Goal: Task Accomplishment & Management: Use online tool/utility

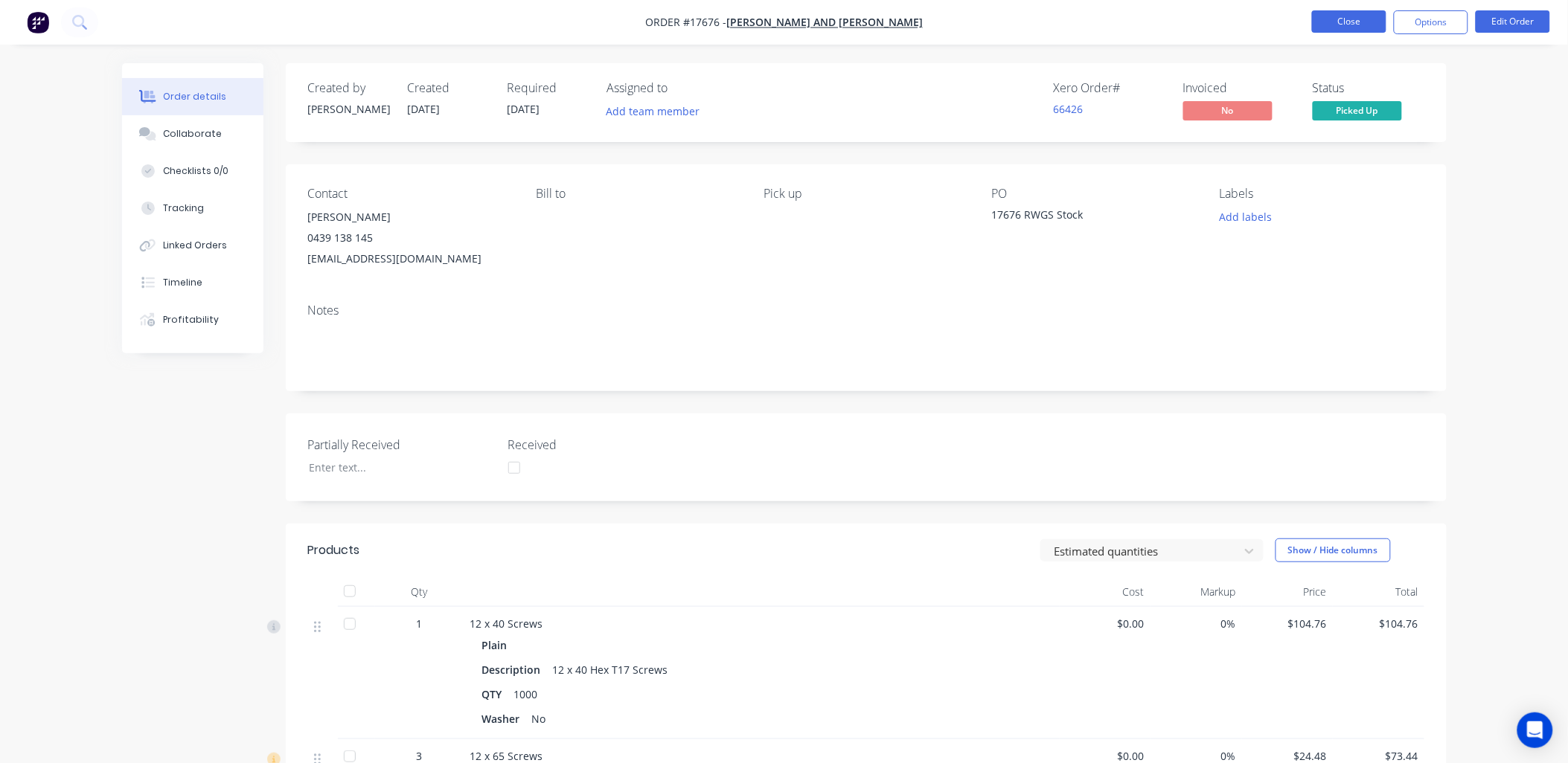
click at [1347, 23] on button "Close" at bounding box center [1349, 21] width 75 height 22
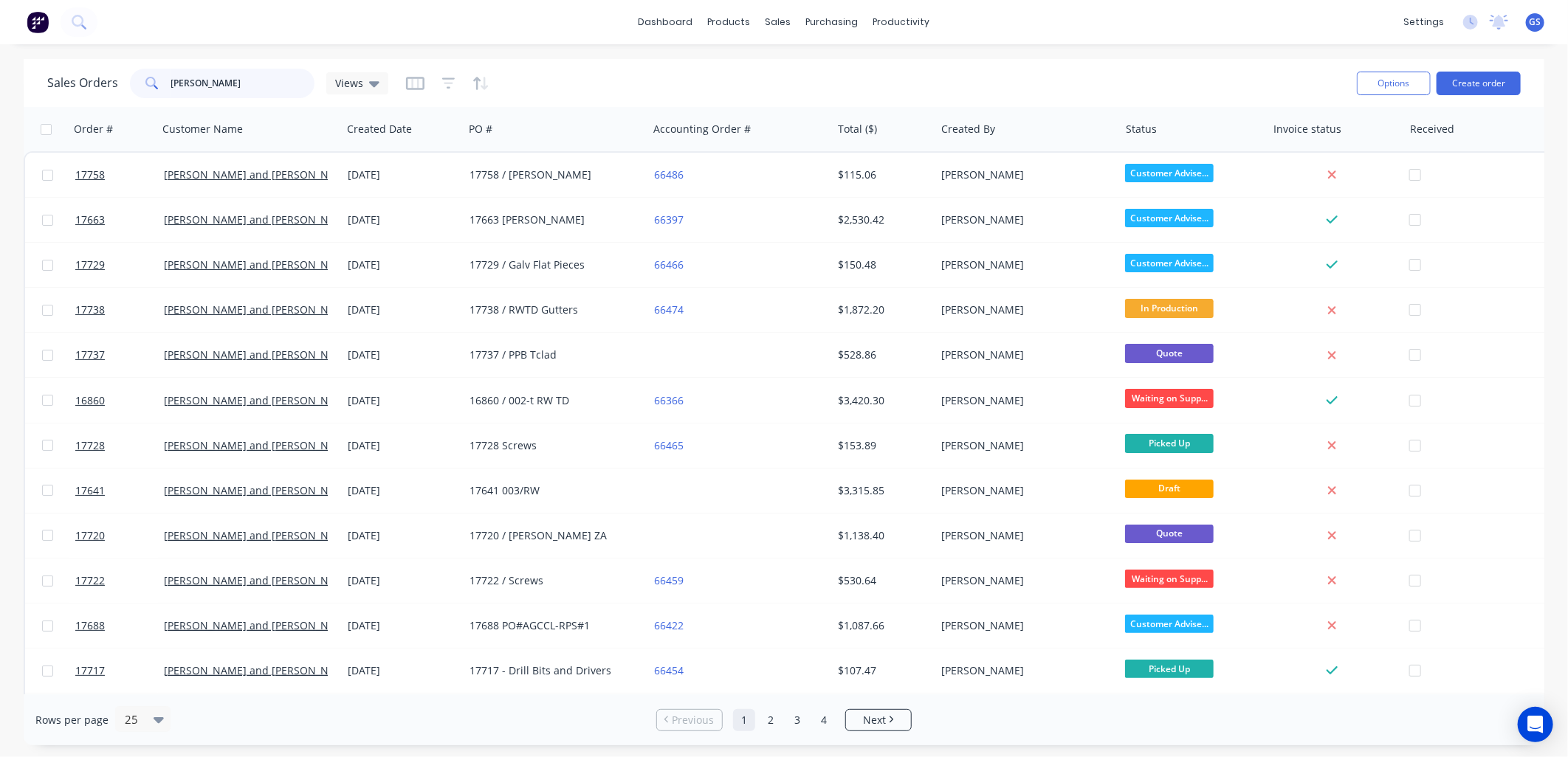
drag, startPoint x: 223, startPoint y: 79, endPoint x: 147, endPoint y: 91, distance: 76.9
click at [147, 93] on div "[PERSON_NAME]" at bounding box center [222, 83] width 185 height 29
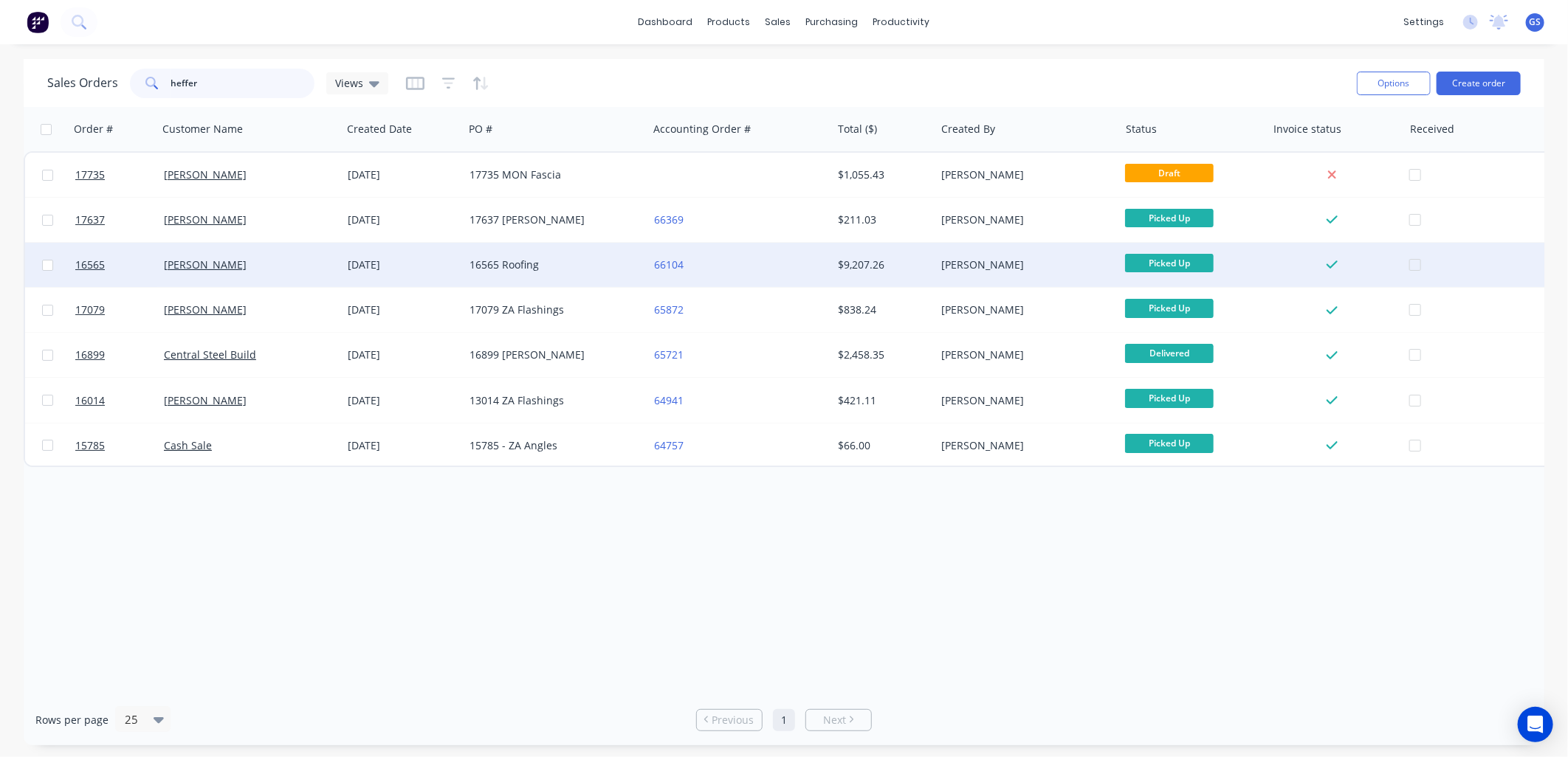
type input "heffer"
click at [549, 279] on div "16565 Roofing" at bounding box center [555, 265] width 184 height 44
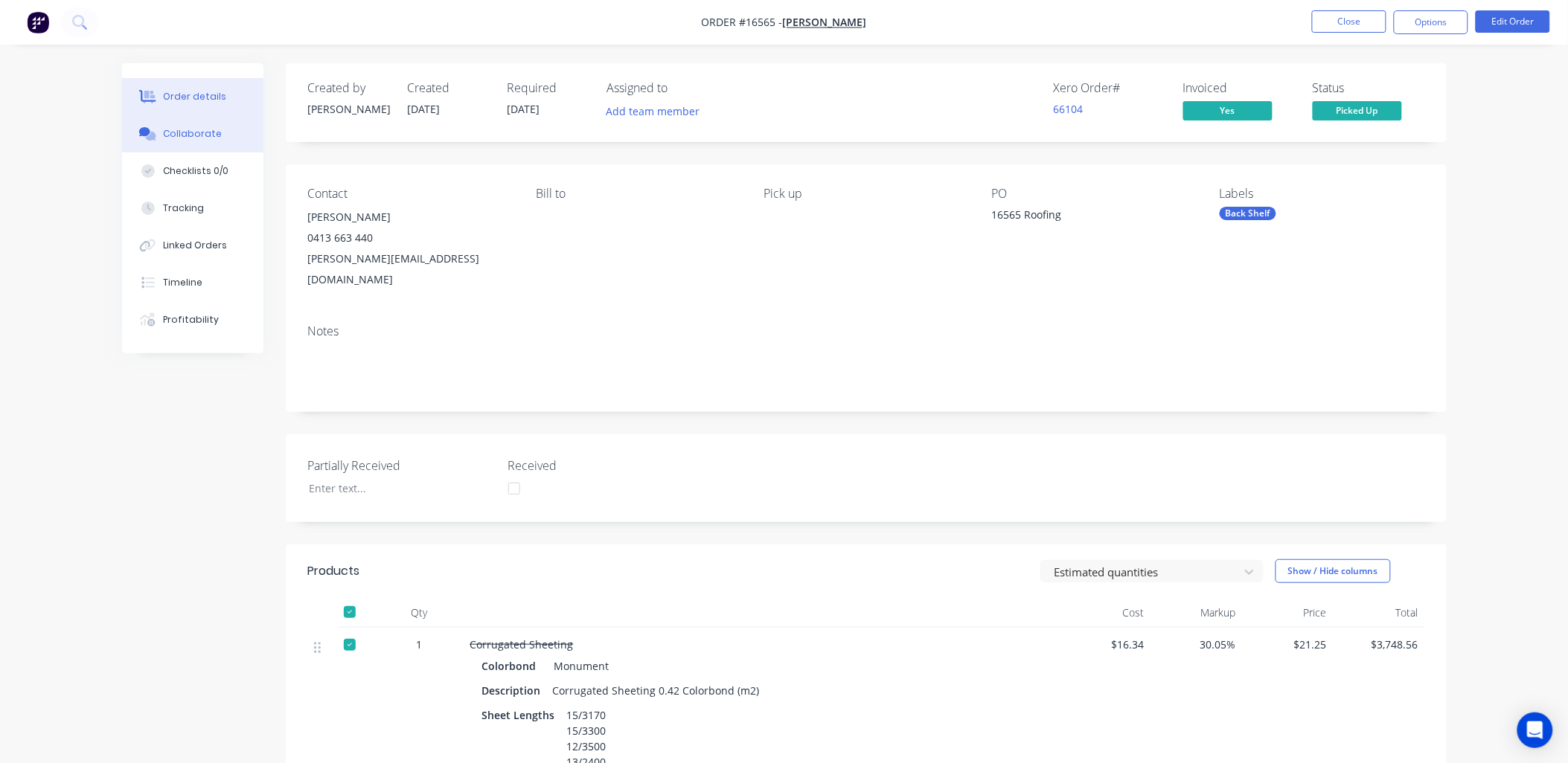
click at [206, 134] on div "Collaborate" at bounding box center [193, 134] width 59 height 14
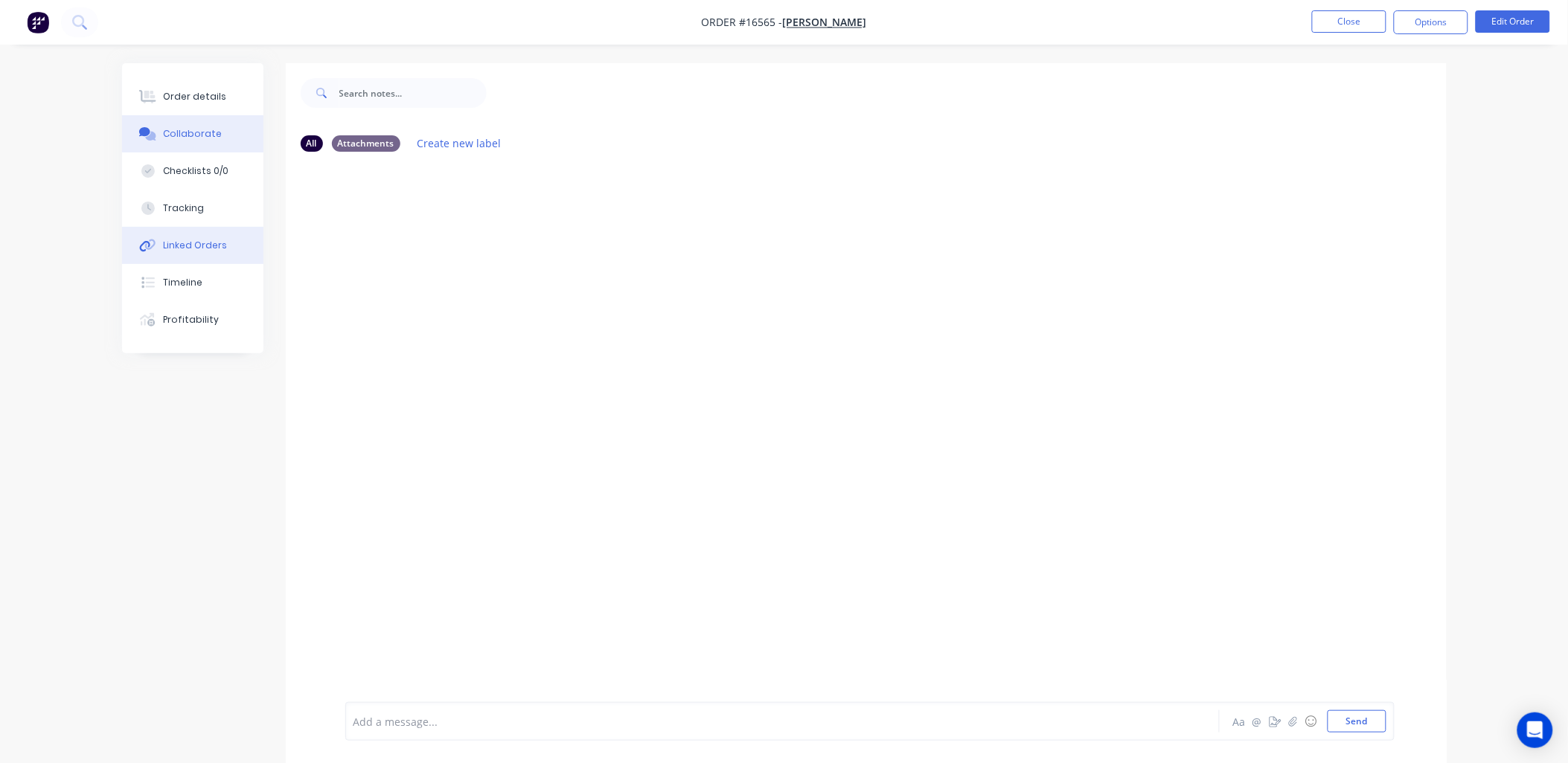
click at [199, 239] on div "Linked Orders" at bounding box center [195, 245] width 64 height 14
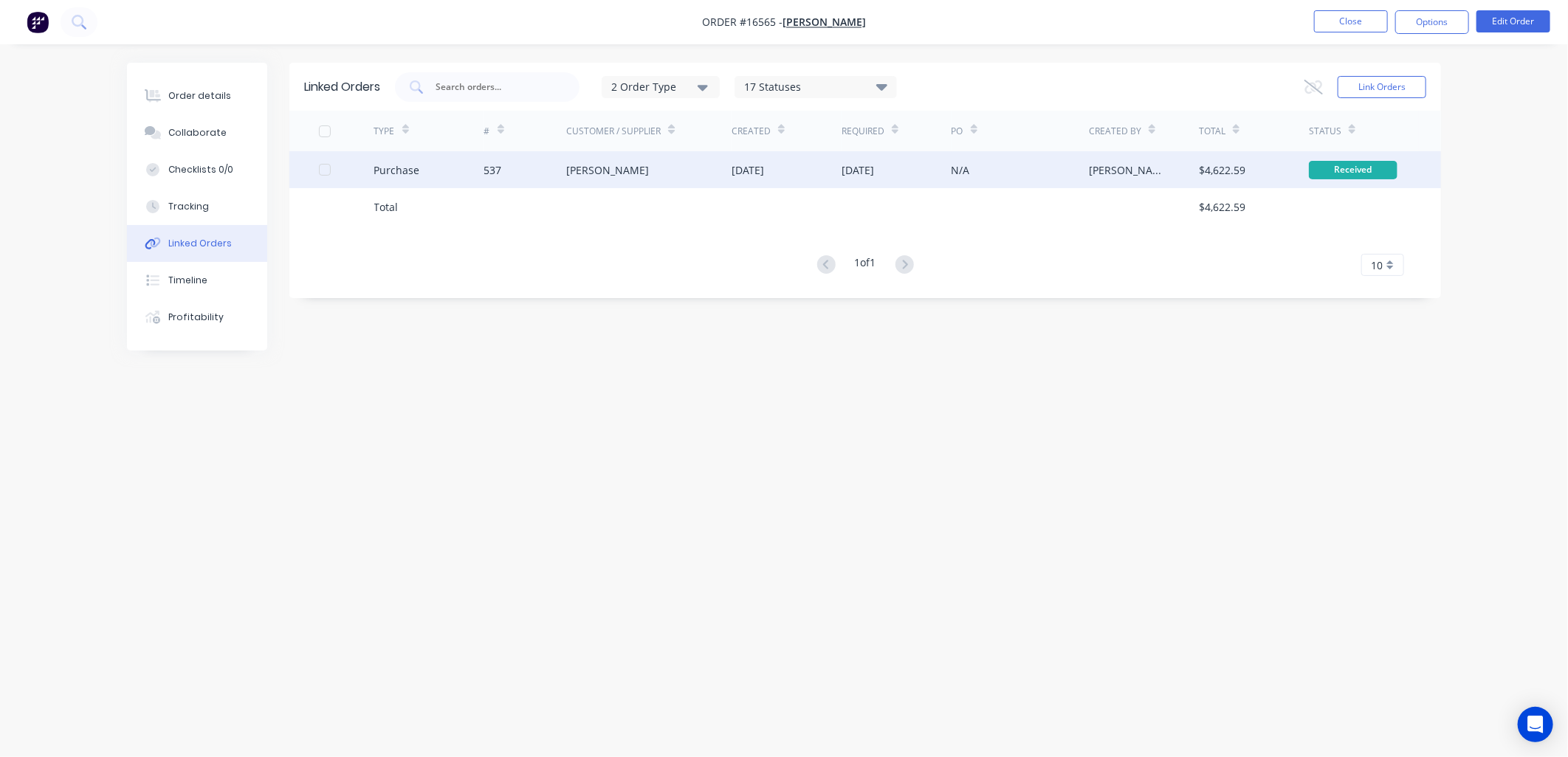
click at [580, 166] on div "[PERSON_NAME]" at bounding box center [607, 170] width 82 height 16
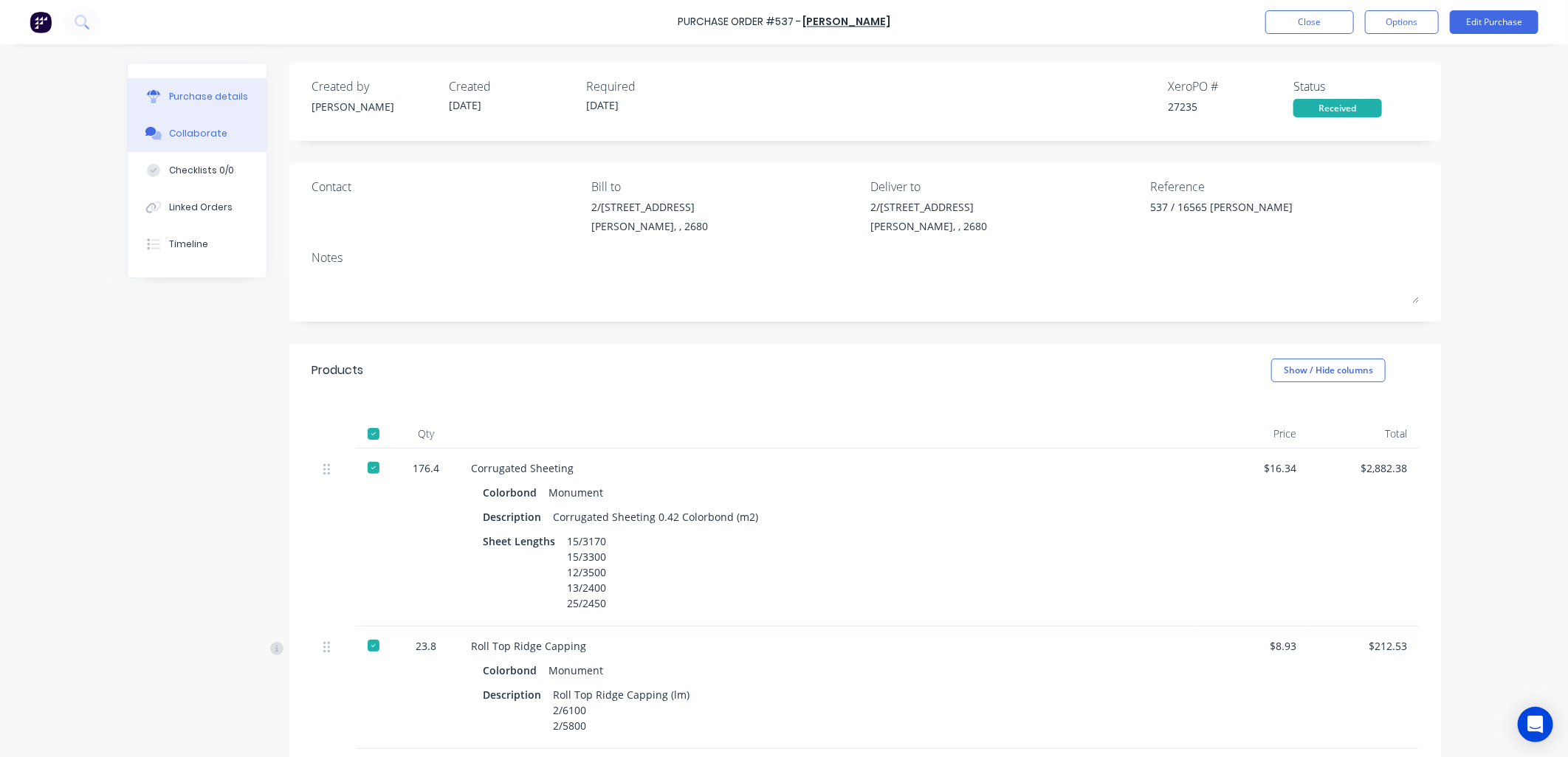
click at [219, 139] on button "Collaborate" at bounding box center [198, 133] width 139 height 37
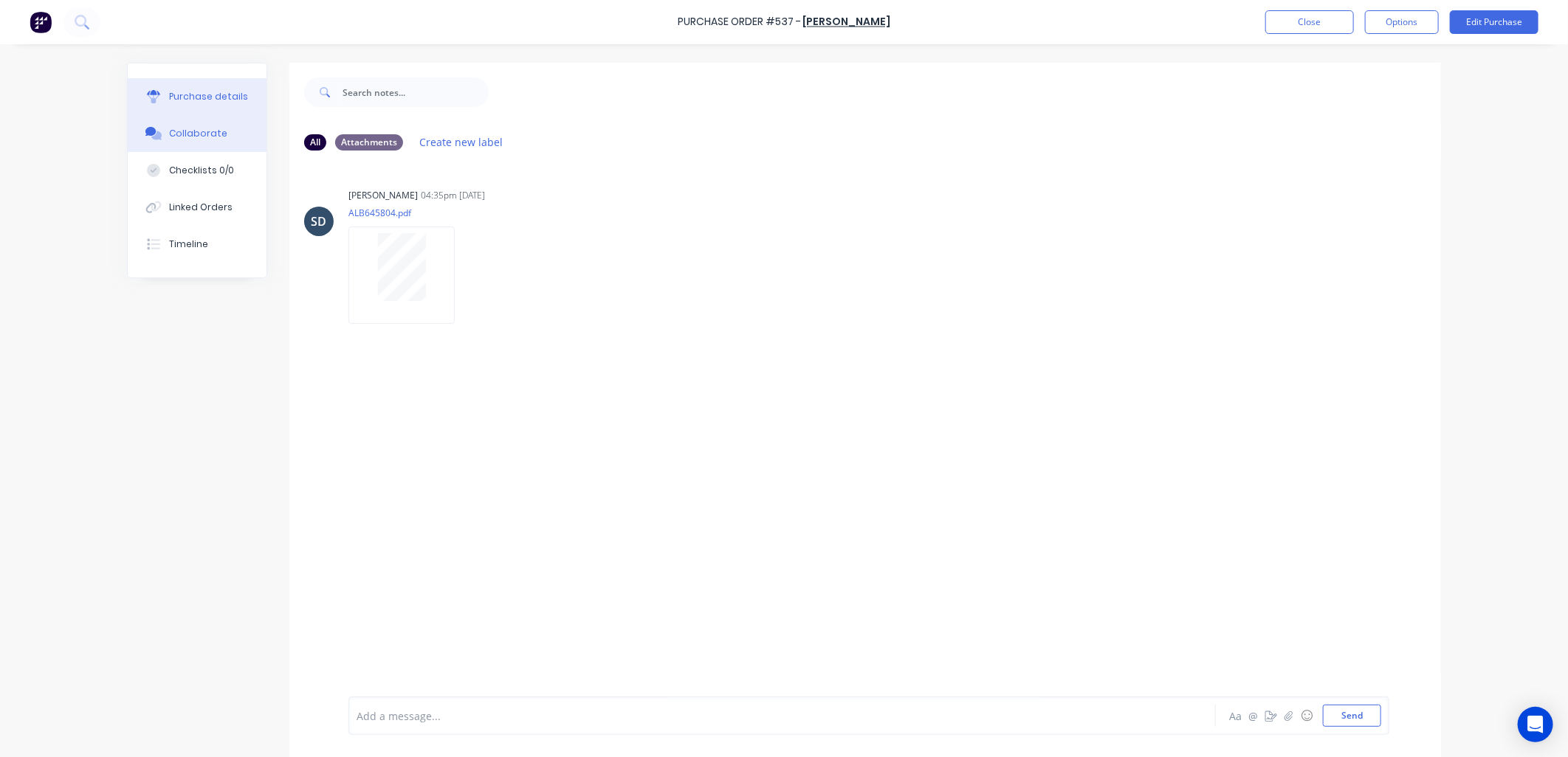
click at [207, 101] on div "Purchase details" at bounding box center [209, 96] width 79 height 14
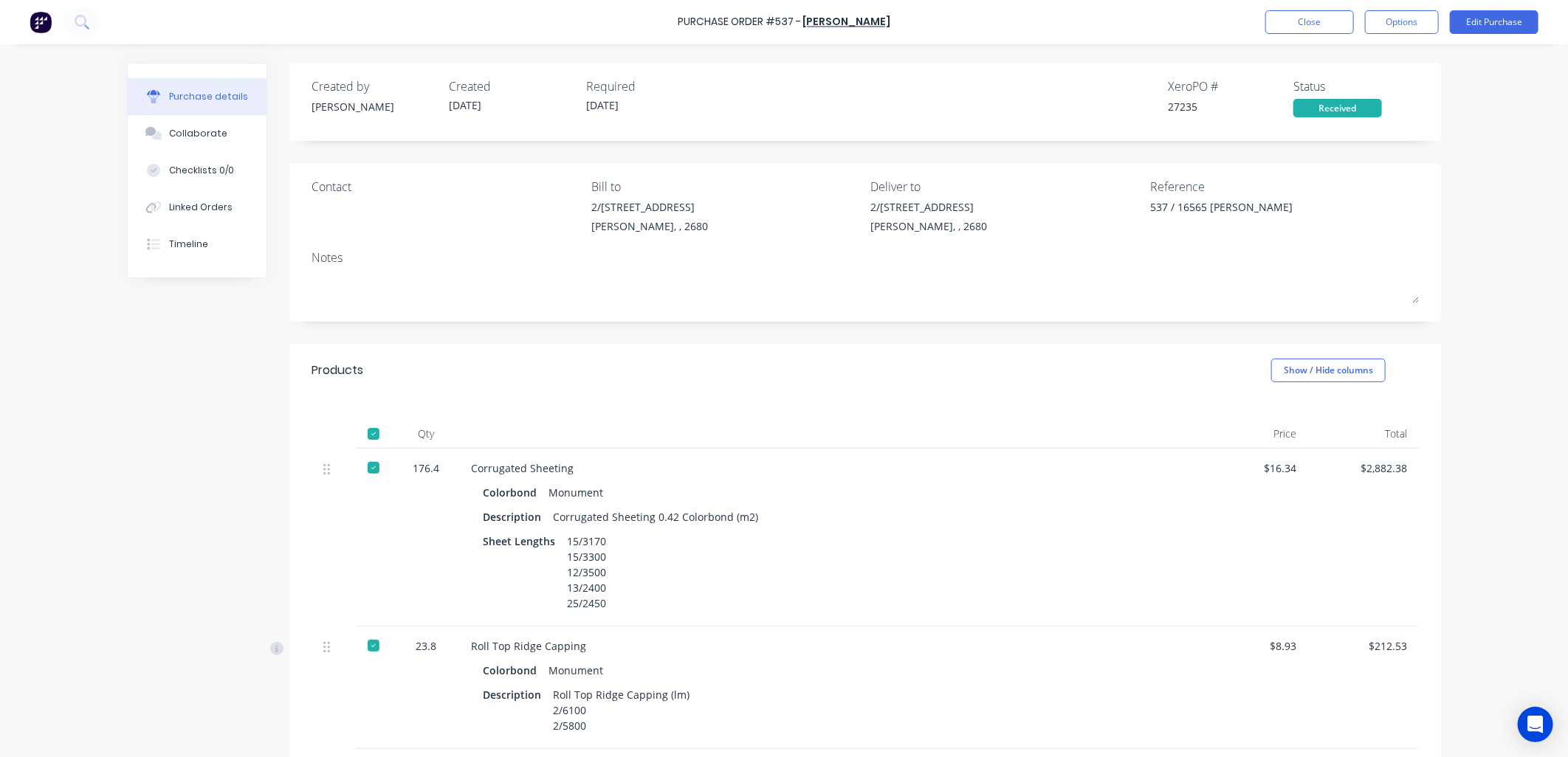
type textarea "x"
